Goal: Check status: Check status

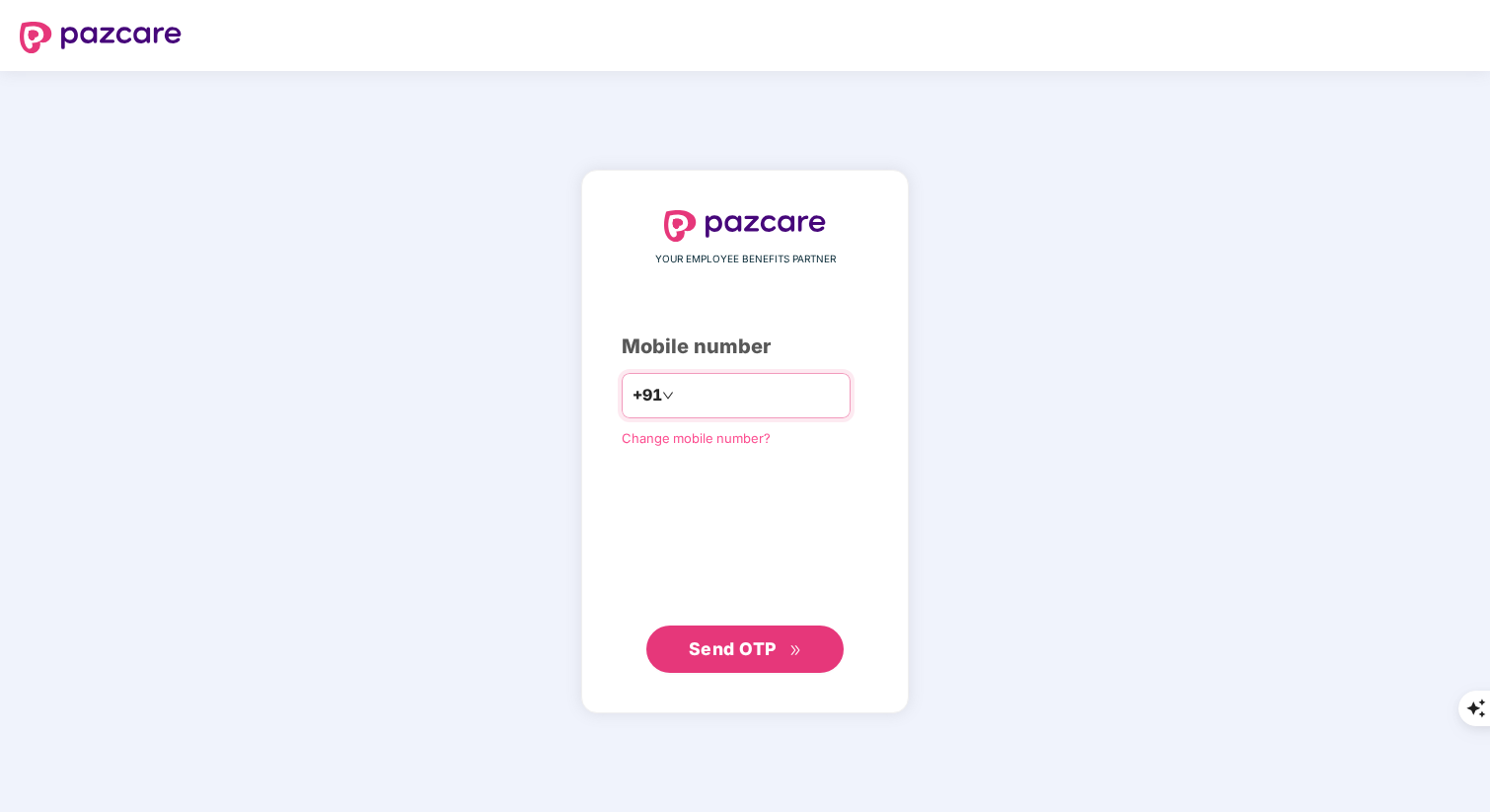
click at [702, 393] on input "number" at bounding box center [758, 396] width 162 height 32
type input "**********"
click at [757, 648] on span "Send OTP" at bounding box center [733, 648] width 87 height 21
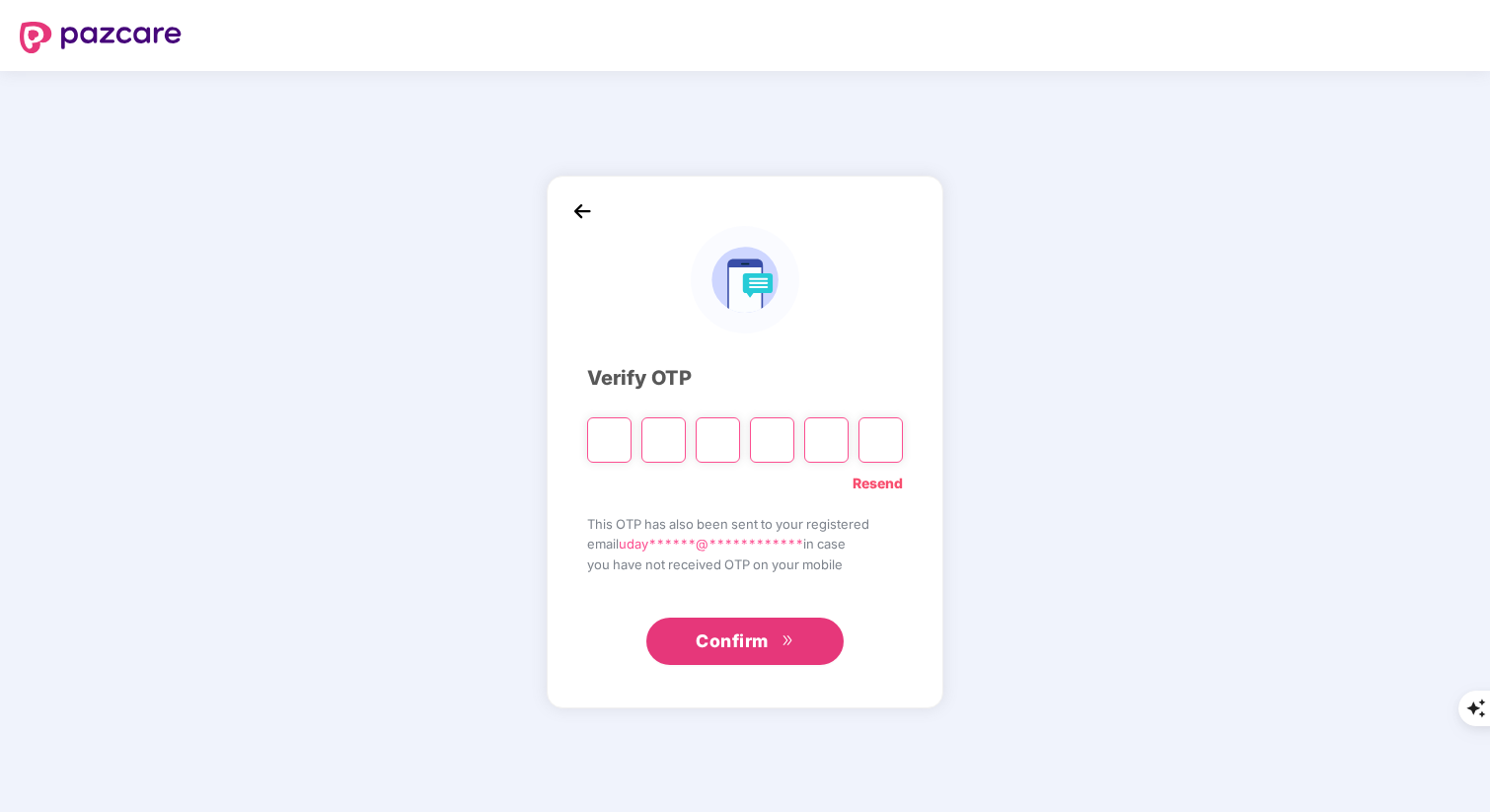
type input "*"
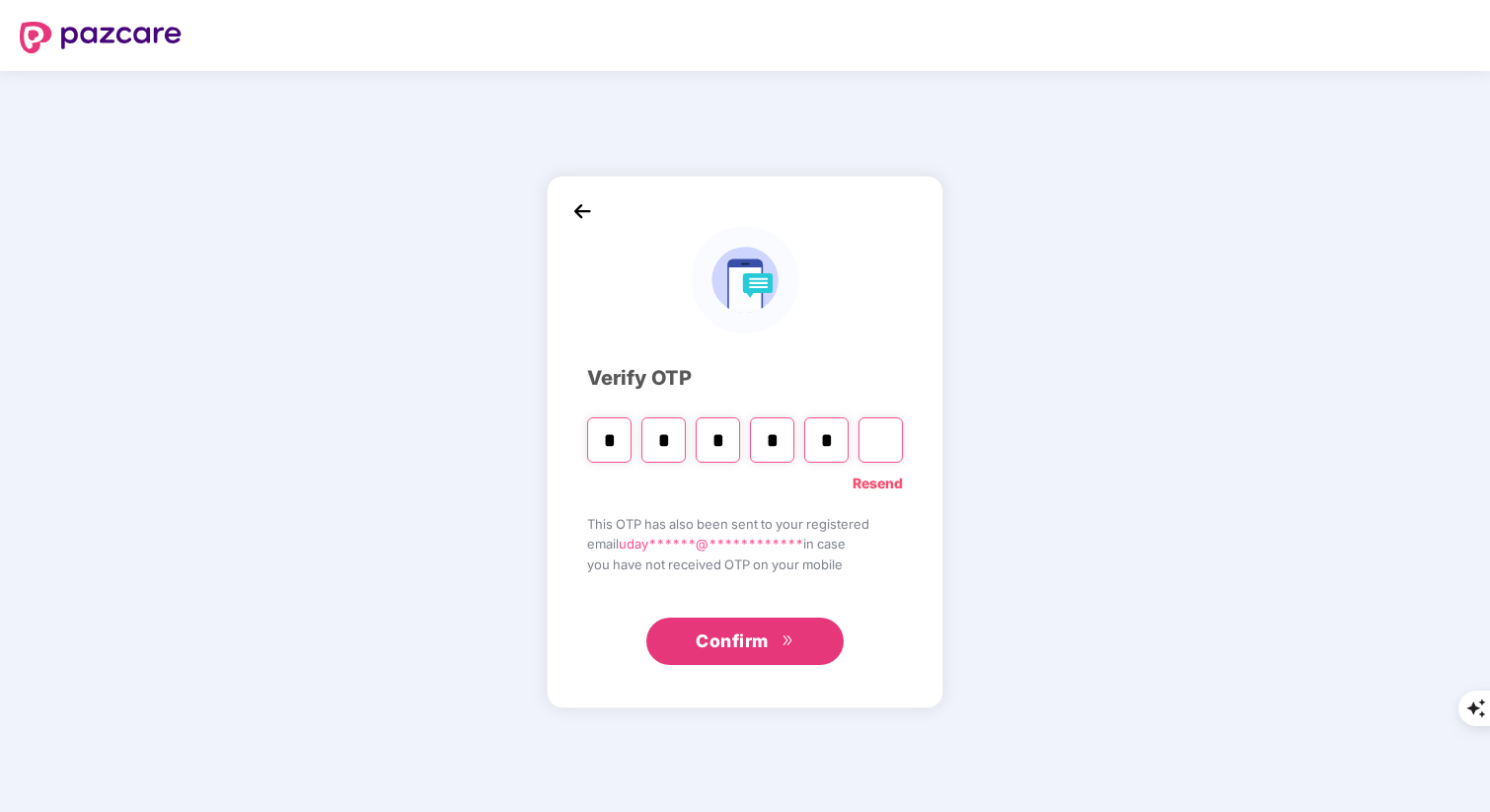
type input "*"
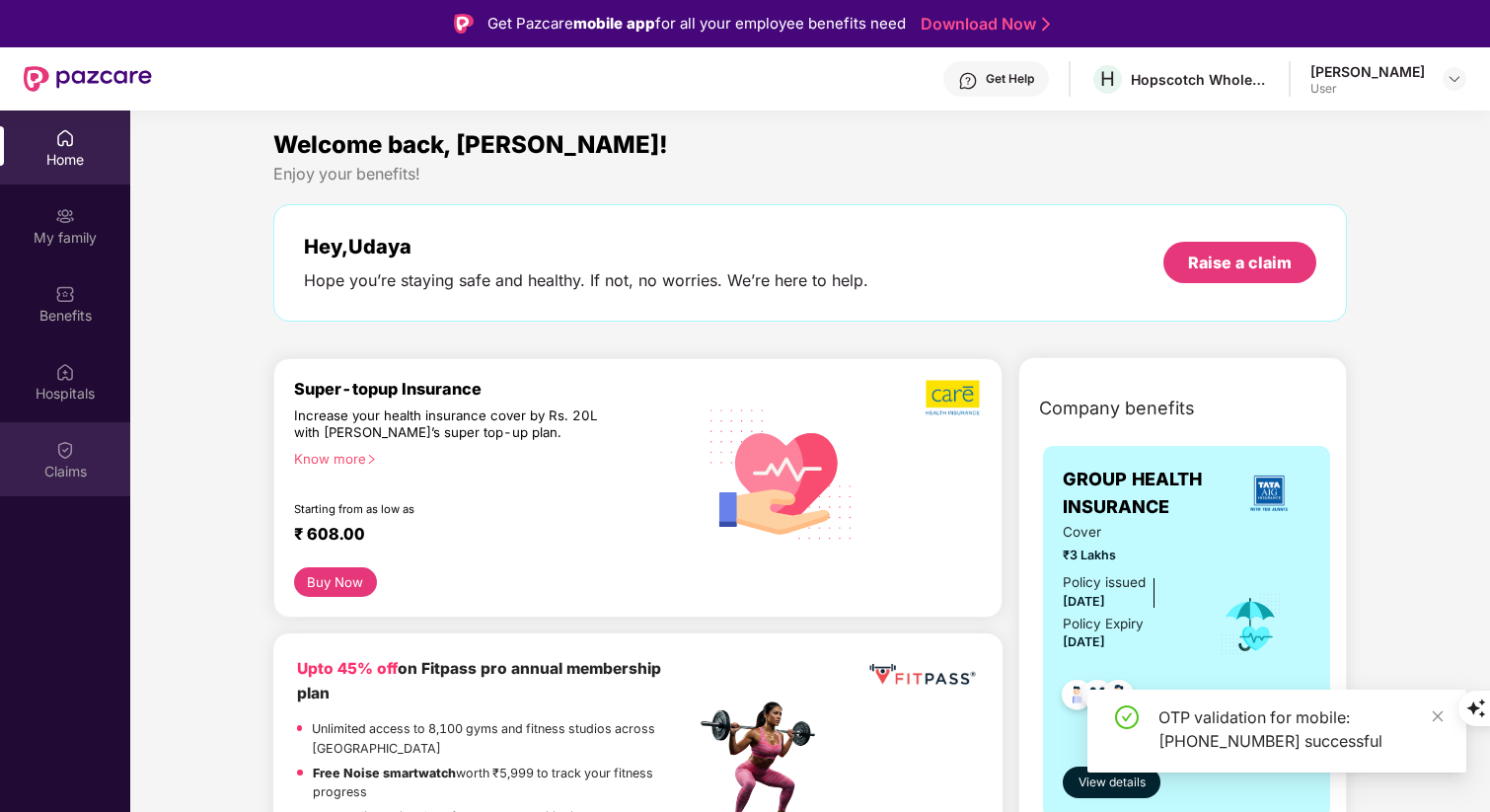
click at [67, 447] on img at bounding box center [66, 450] width 20 height 20
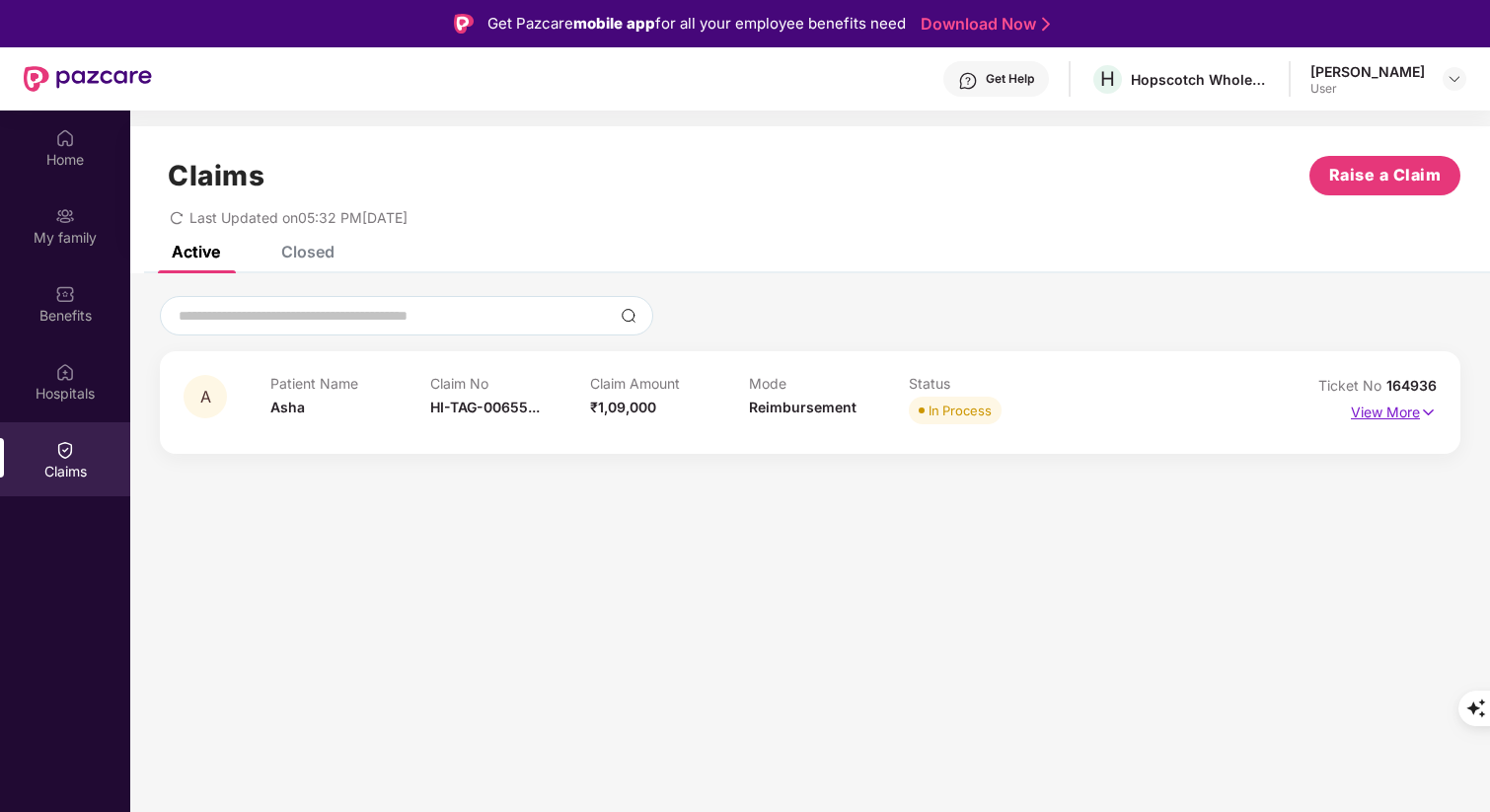
click at [1420, 411] on img at bounding box center [1427, 412] width 17 height 22
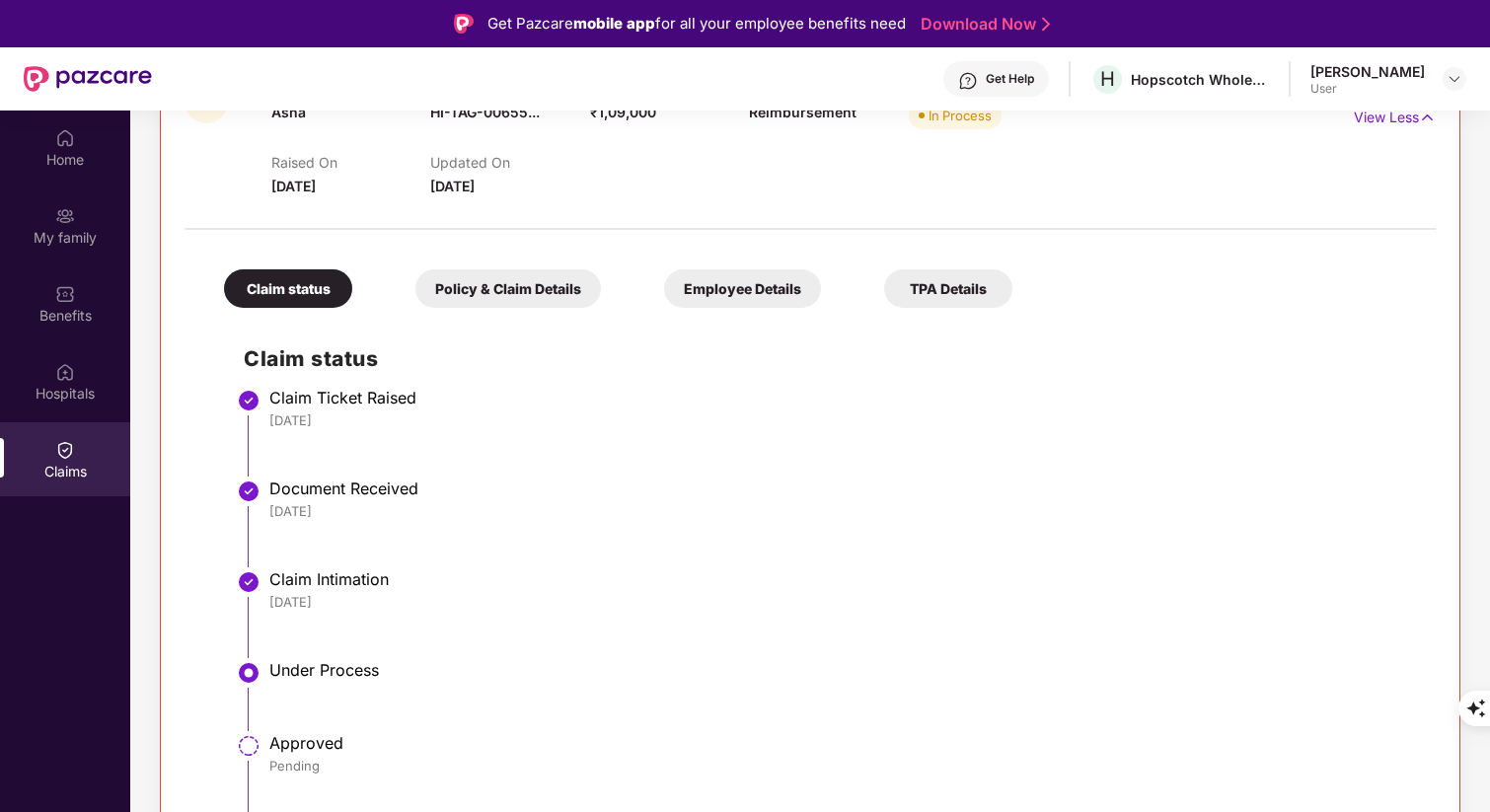
scroll to position [110, 0]
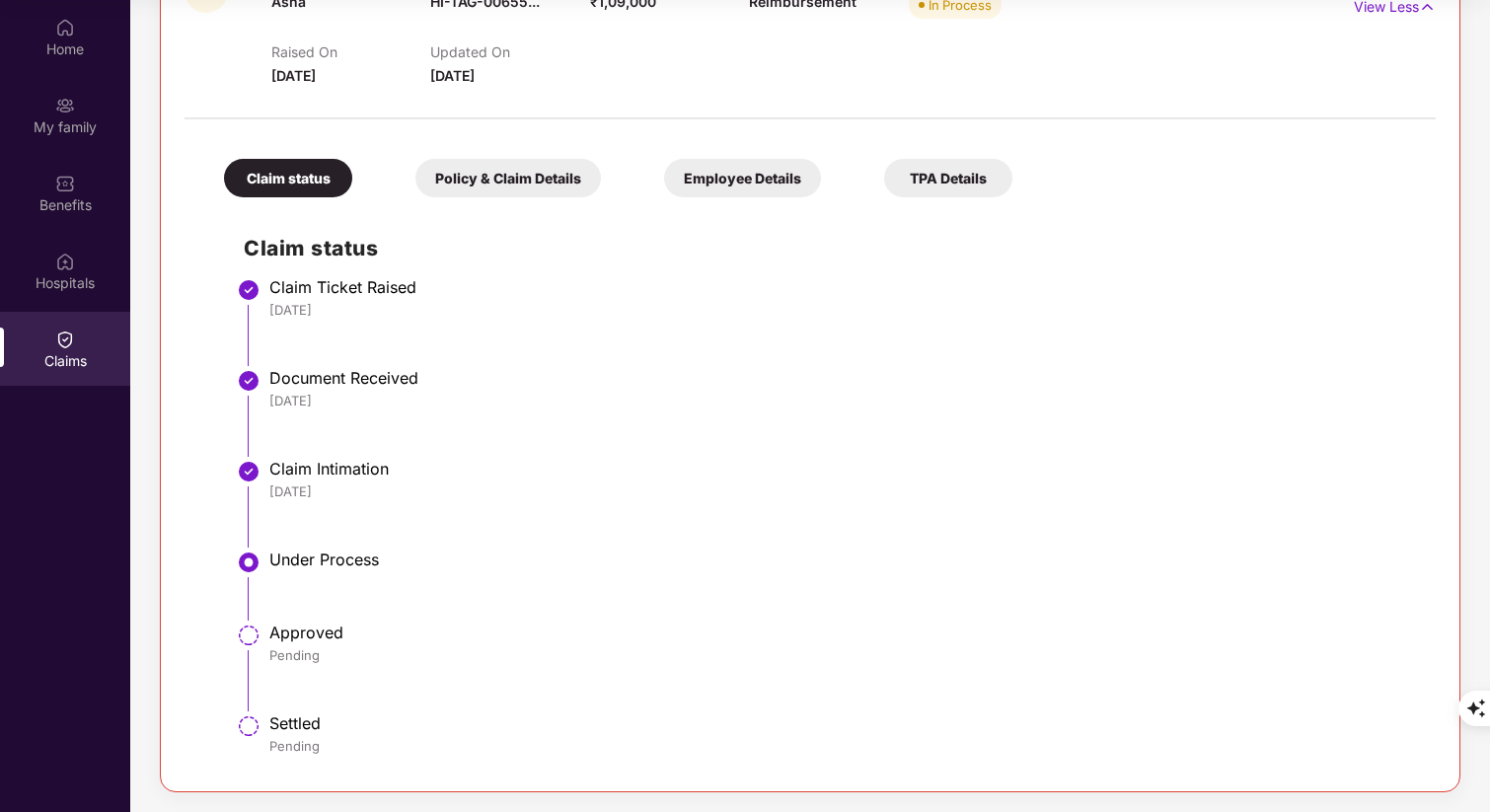
click at [419, 594] on li "Under Process" at bounding box center [829, 592] width 1172 height 73
click at [474, 568] on div "Under Process" at bounding box center [842, 560] width 1146 height 20
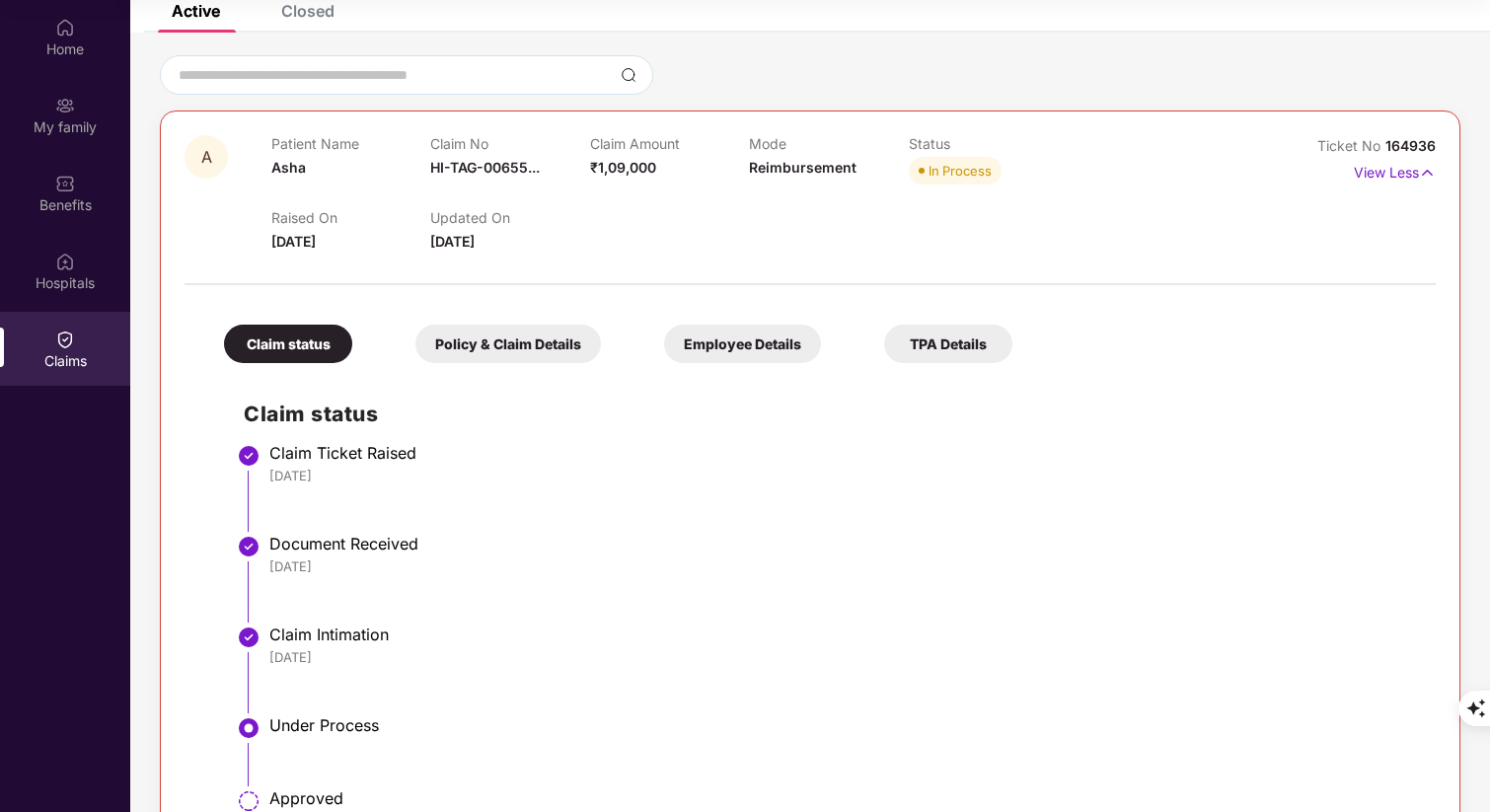
scroll to position [0, 0]
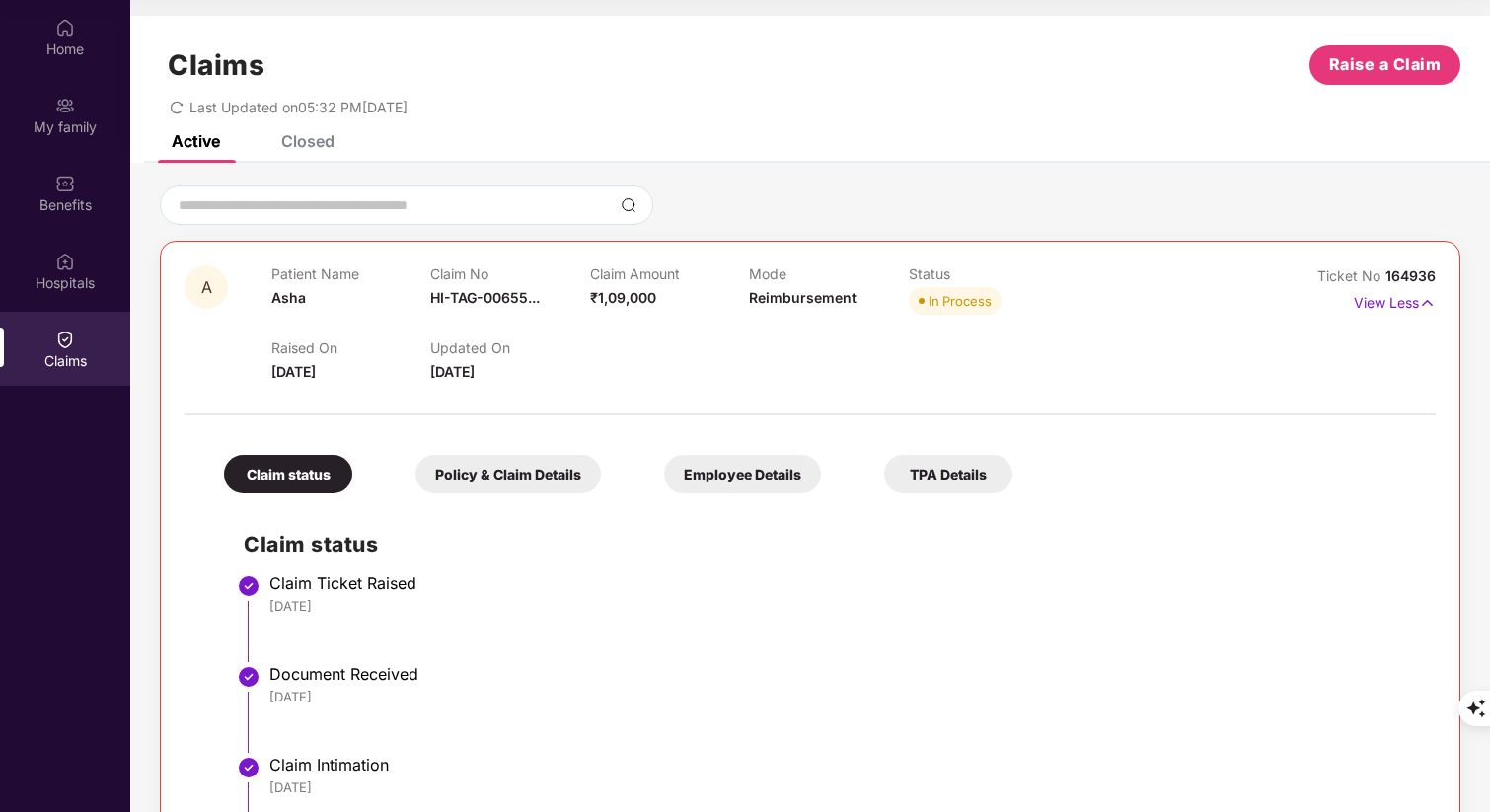
click at [474, 616] on li "Claim Ticket Raised [DATE]" at bounding box center [829, 625] width 1172 height 90
click at [521, 583] on div "Claim Ticket Raised" at bounding box center [842, 583] width 1146 height 20
click at [513, 480] on div "Policy & Claim Details" at bounding box center [508, 474] width 186 height 39
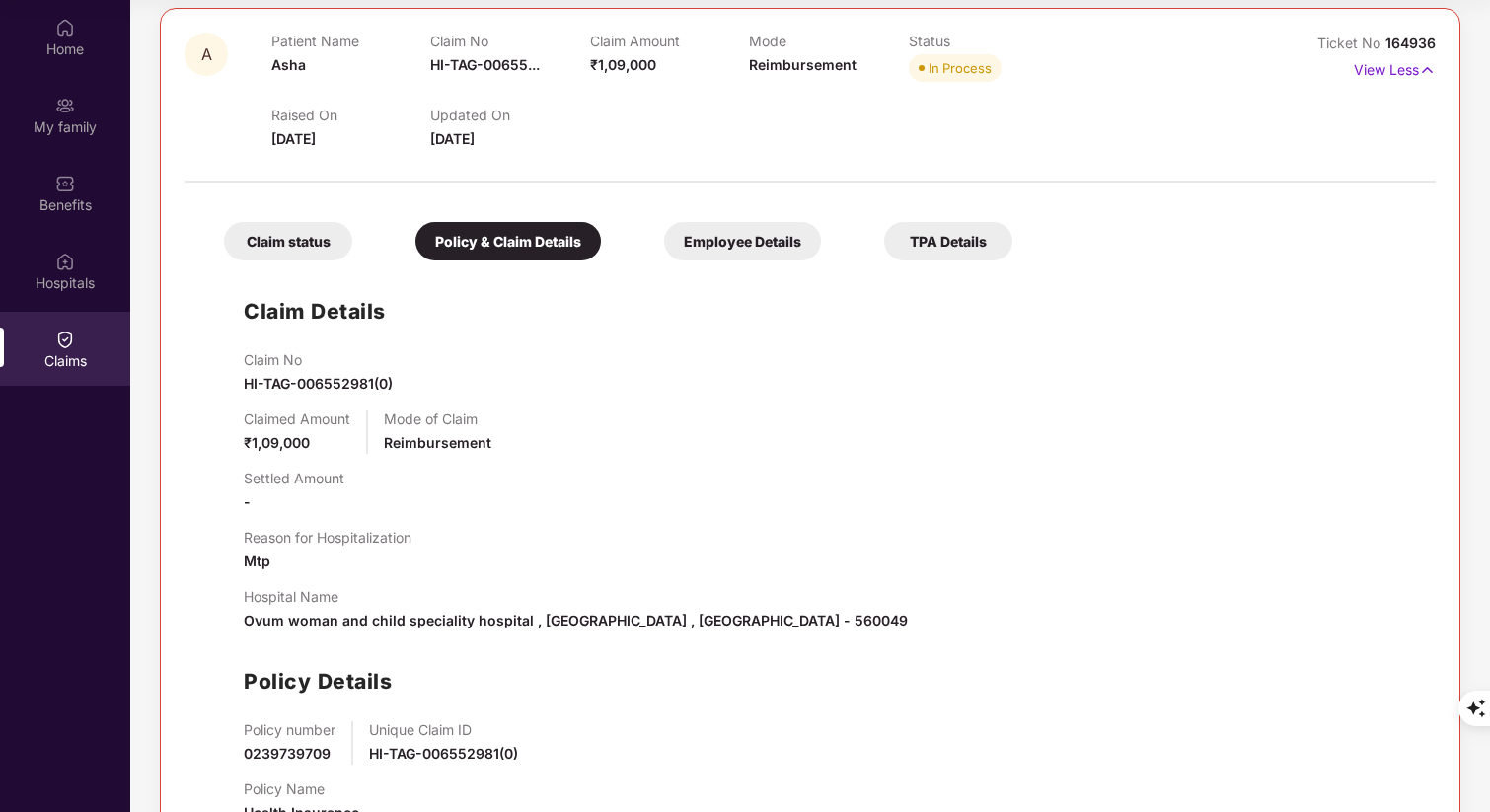
scroll to position [216, 0]
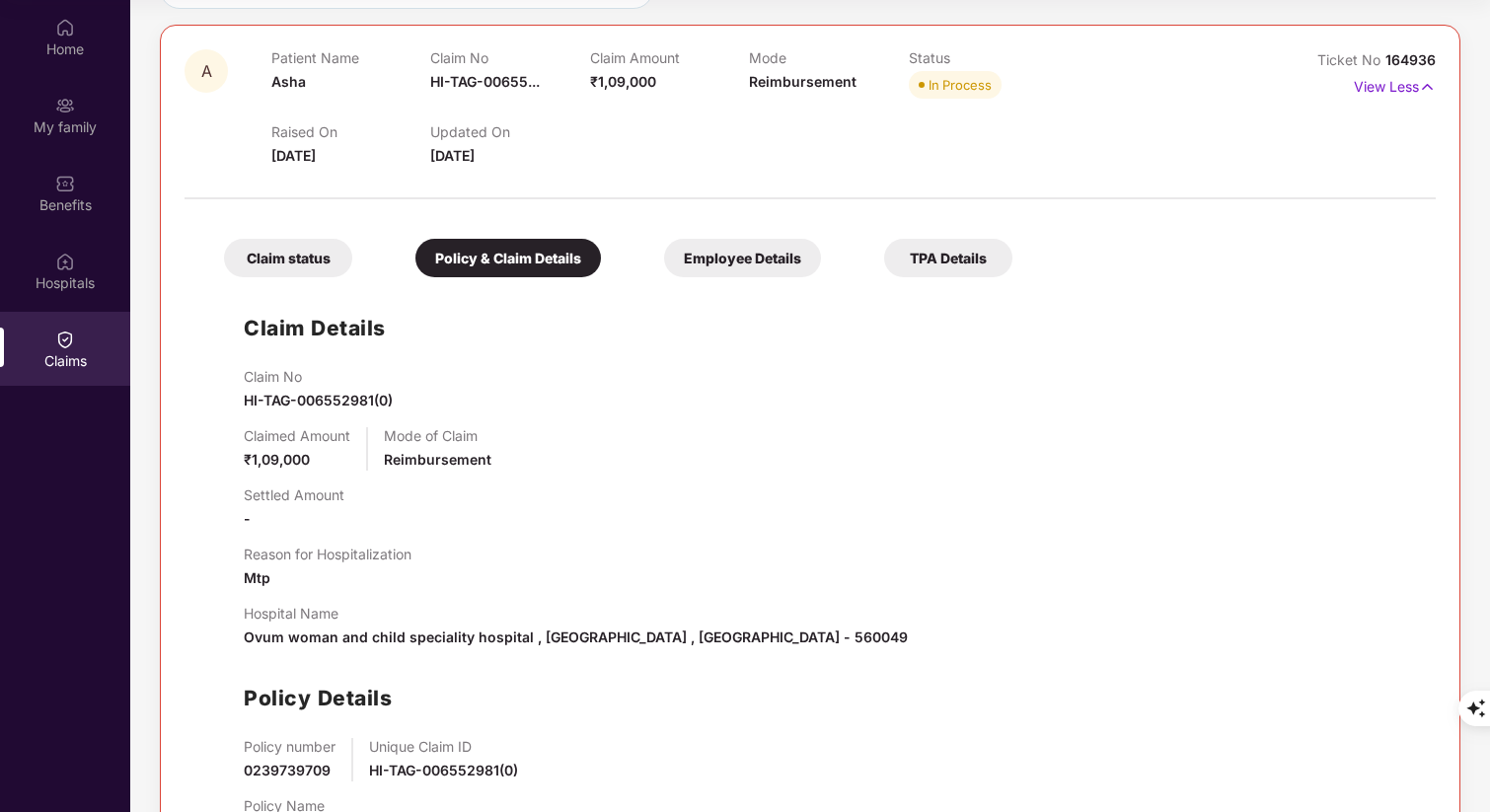
click at [714, 263] on div "Employee Details" at bounding box center [743, 257] width 157 height 39
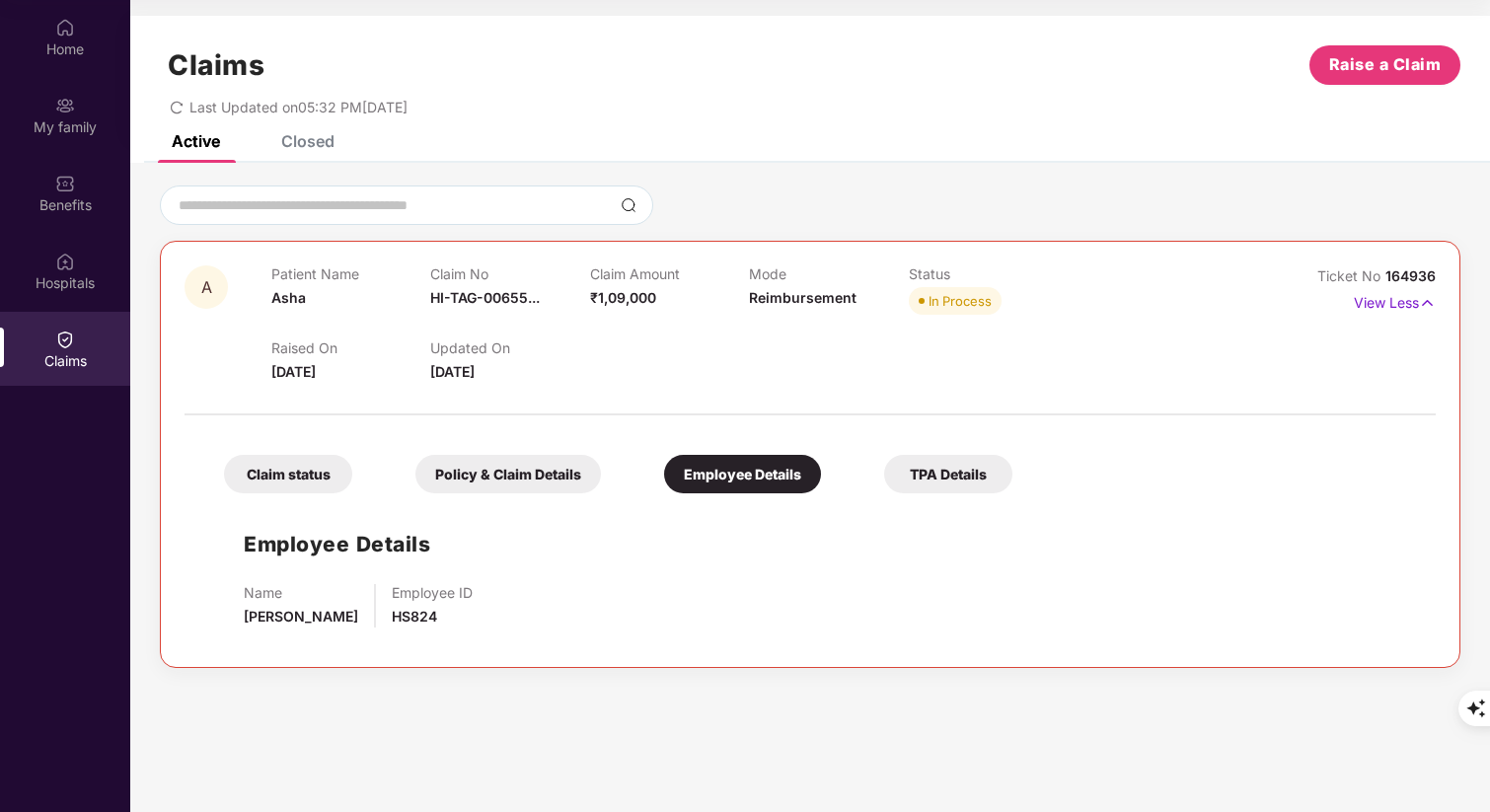
scroll to position [0, 0]
click at [963, 480] on div "TPA Details" at bounding box center [947, 474] width 128 height 39
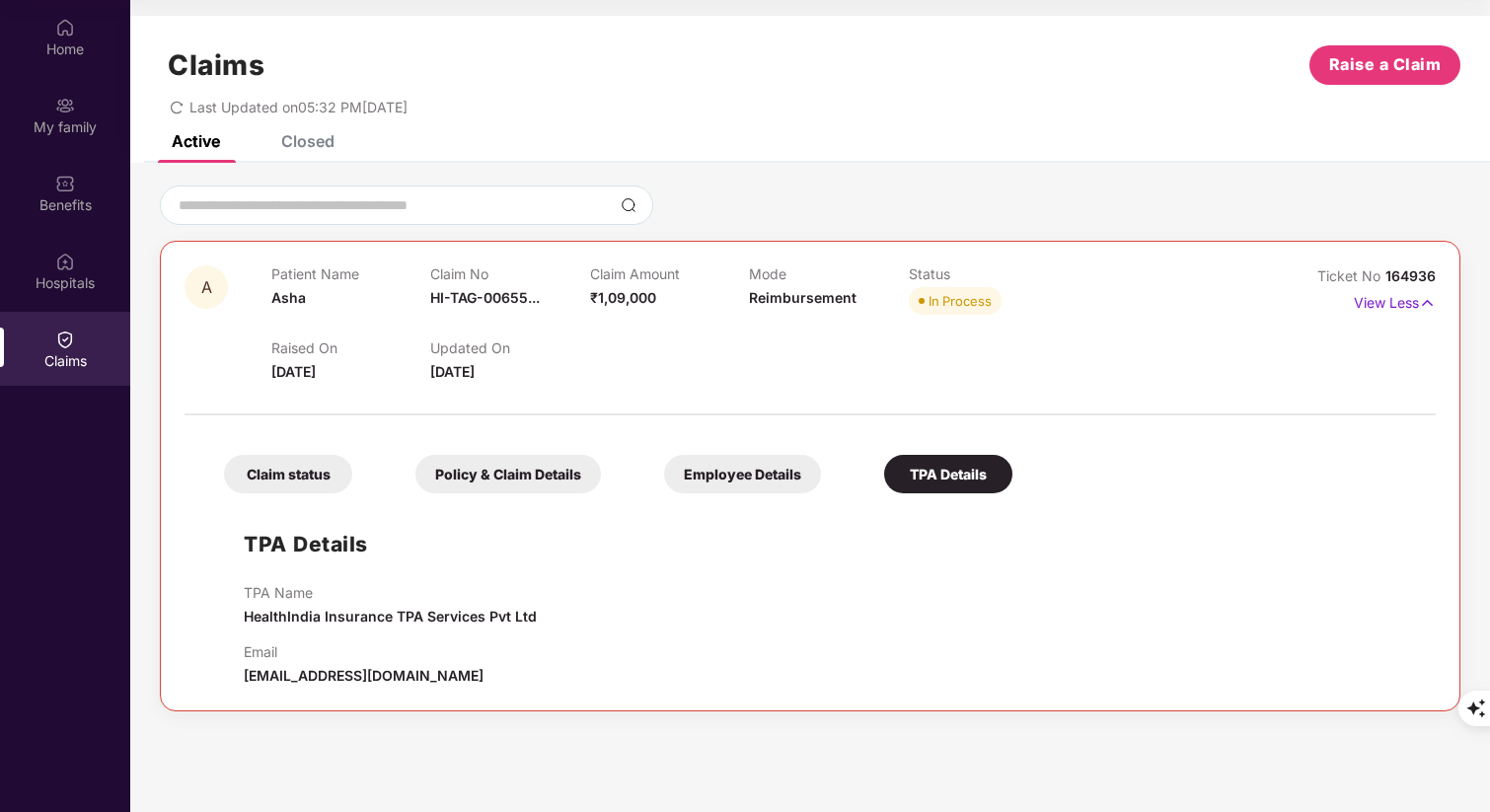
click at [294, 478] on div "Claim status" at bounding box center [287, 474] width 128 height 39
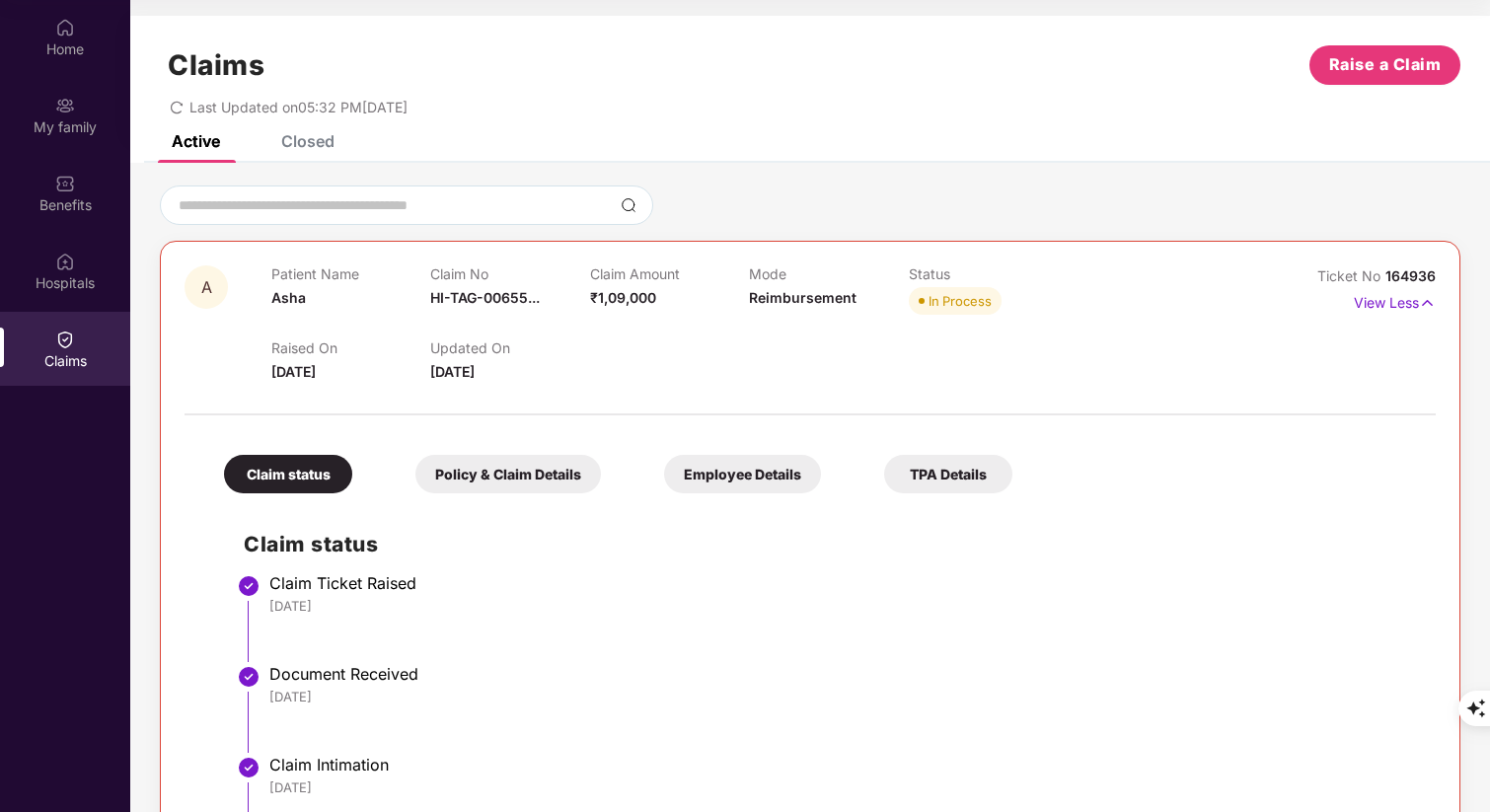
click at [687, 616] on li "Claim Ticket Raised [DATE]" at bounding box center [829, 625] width 1172 height 90
click at [319, 149] on div "Closed" at bounding box center [308, 141] width 54 height 20
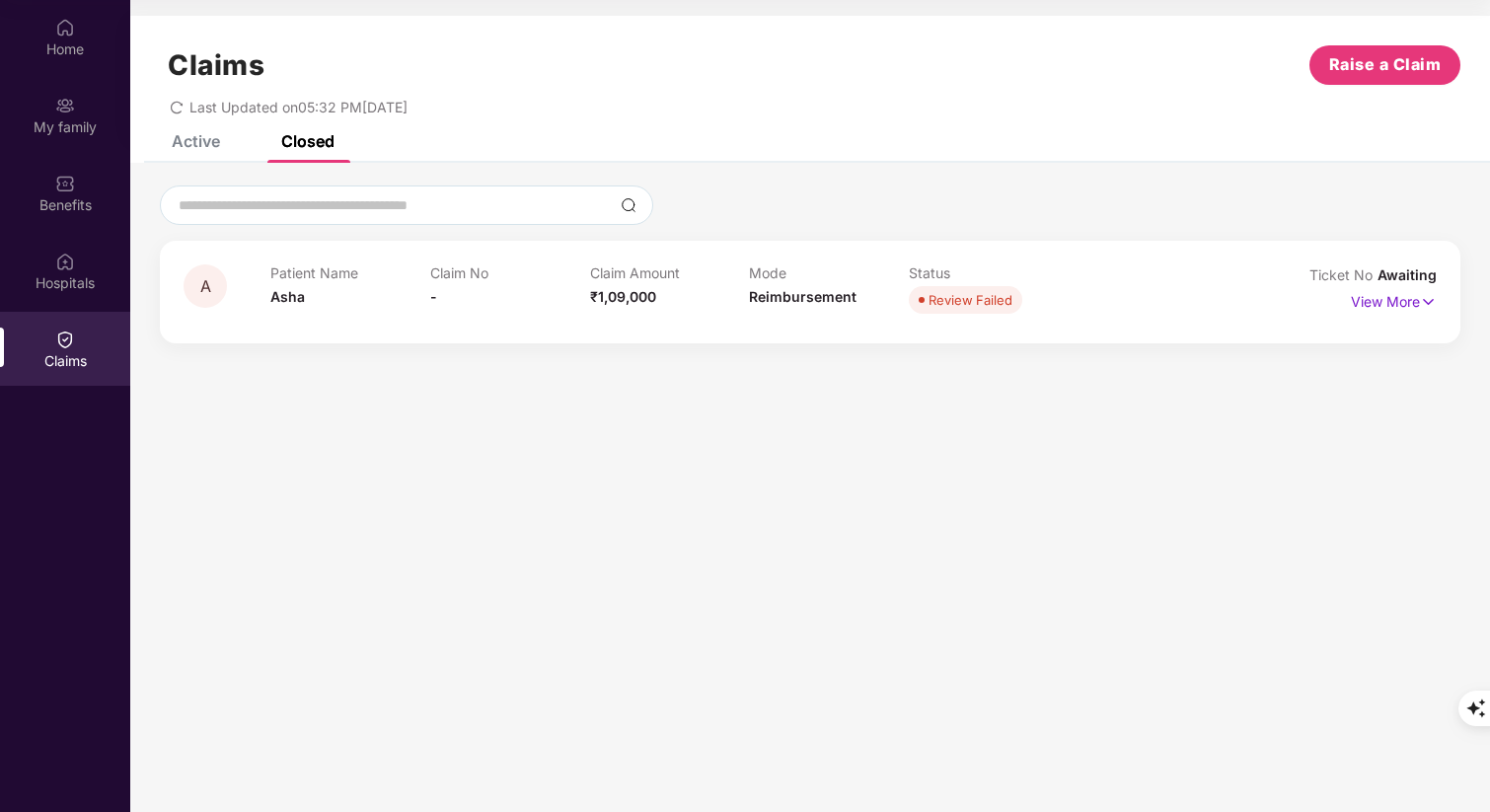
click at [176, 141] on div "Active" at bounding box center [196, 141] width 49 height 20
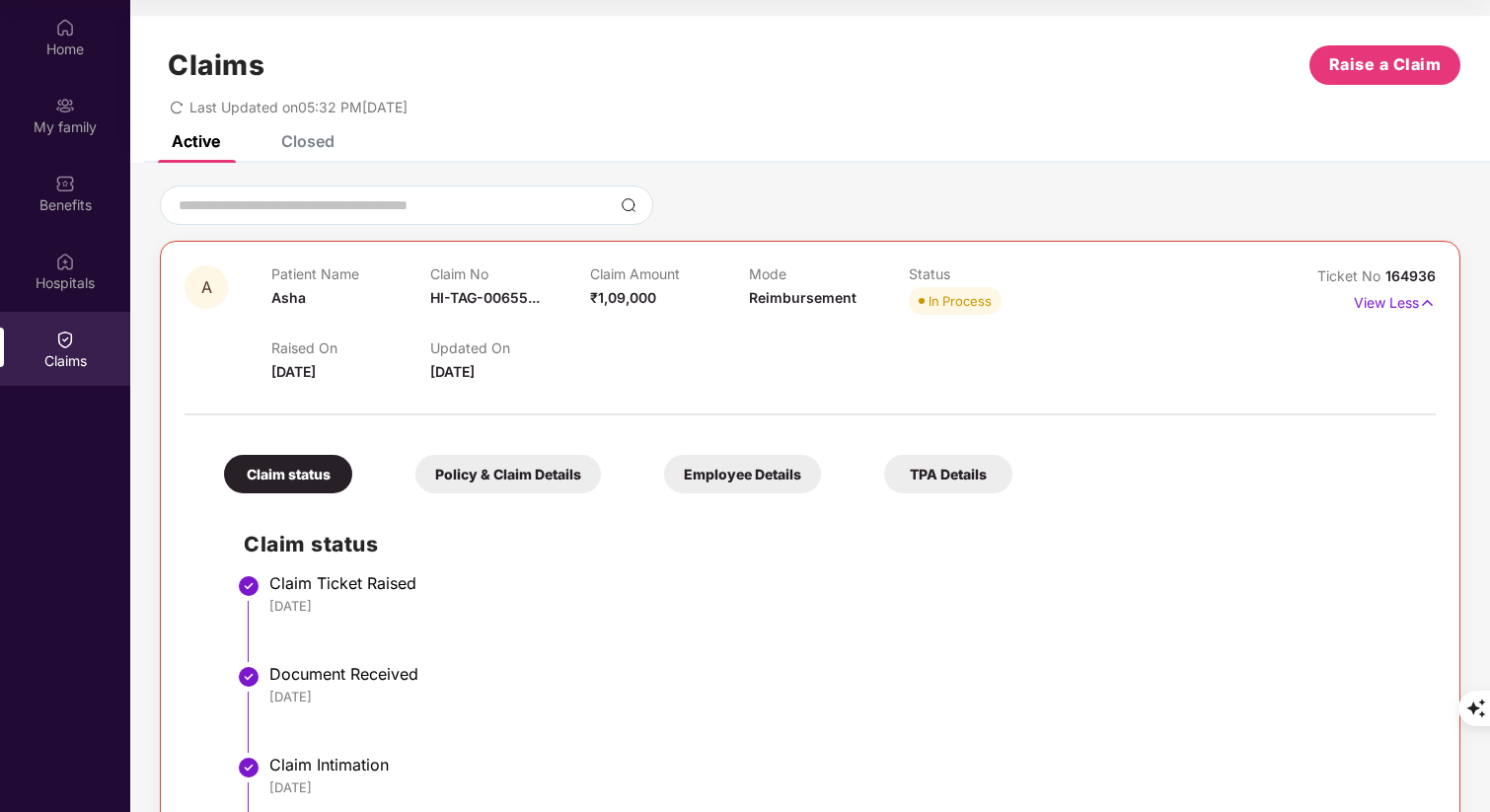
click at [585, 139] on div "Active Closed" at bounding box center [810, 149] width 1360 height 28
click at [709, 161] on div "Active Closed" at bounding box center [810, 149] width 1360 height 28
